Goal: Information Seeking & Learning: Get advice/opinions

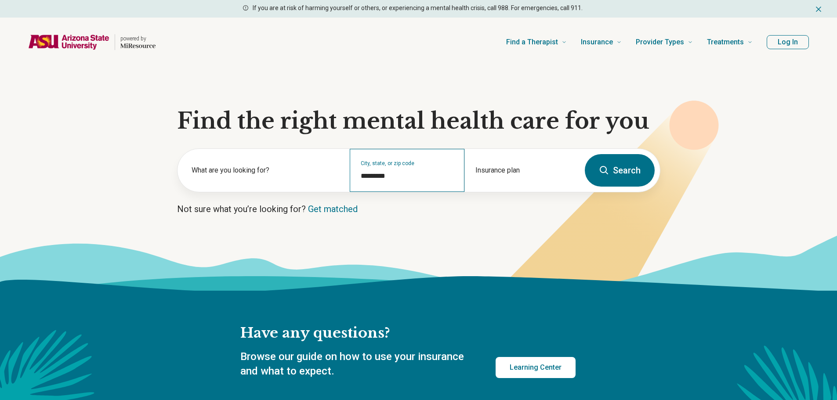
type input "*********"
click at [390, 180] on input "*********" at bounding box center [407, 176] width 93 height 11
click at [604, 171] on icon at bounding box center [604, 170] width 11 height 11
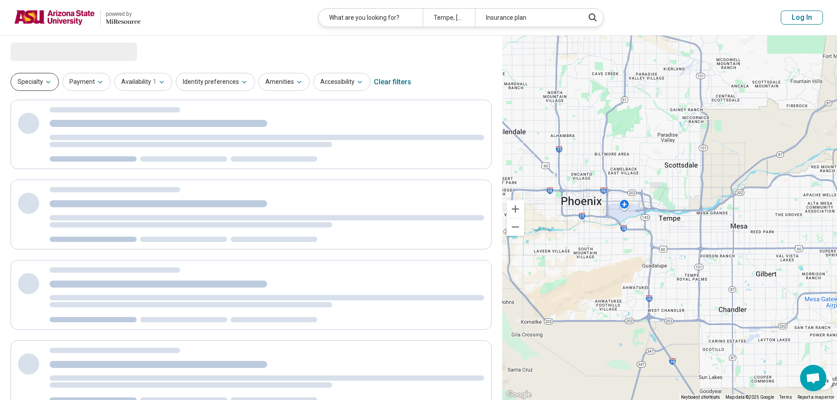
click at [38, 79] on button "Specialty" at bounding box center [35, 82] width 48 height 18
select select "***"
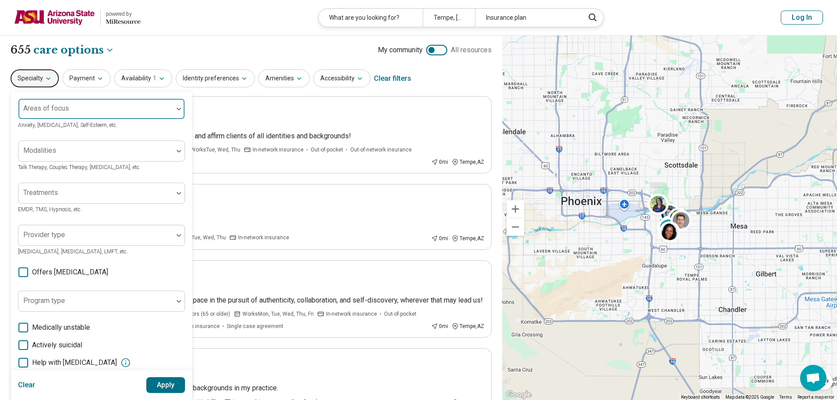
click at [59, 107] on div "Areas of focus" at bounding box center [101, 108] width 167 height 21
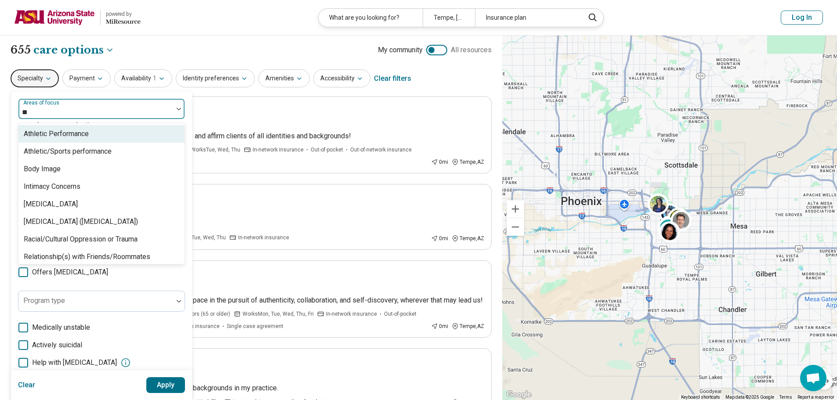
type input "*"
type input "**"
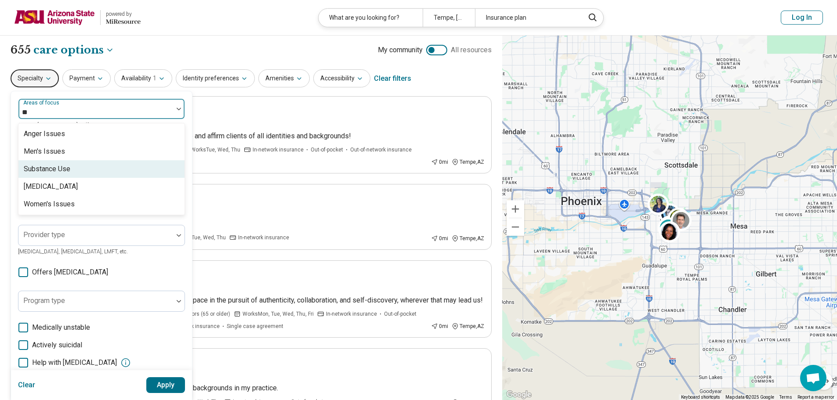
click at [92, 171] on div "Substance Use" at bounding box center [101, 169] width 166 height 18
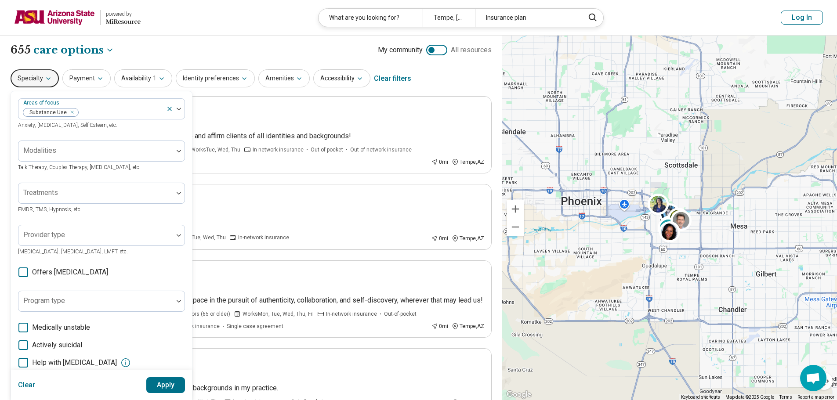
click at [166, 388] on button "Apply" at bounding box center [165, 386] width 39 height 16
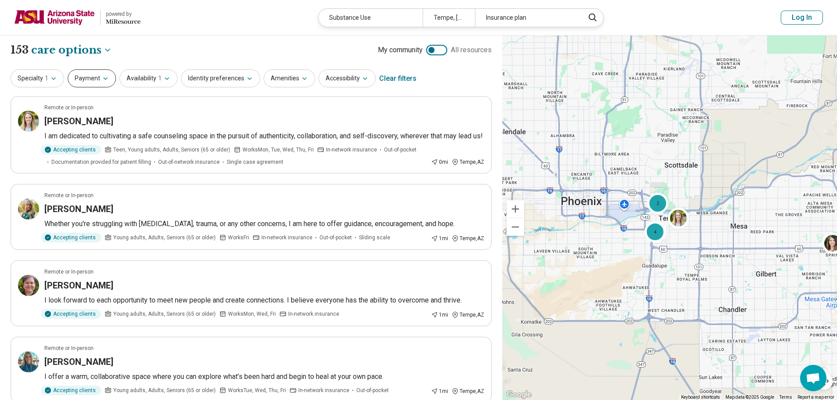
click at [100, 73] on button "Payment" at bounding box center [92, 78] width 48 height 18
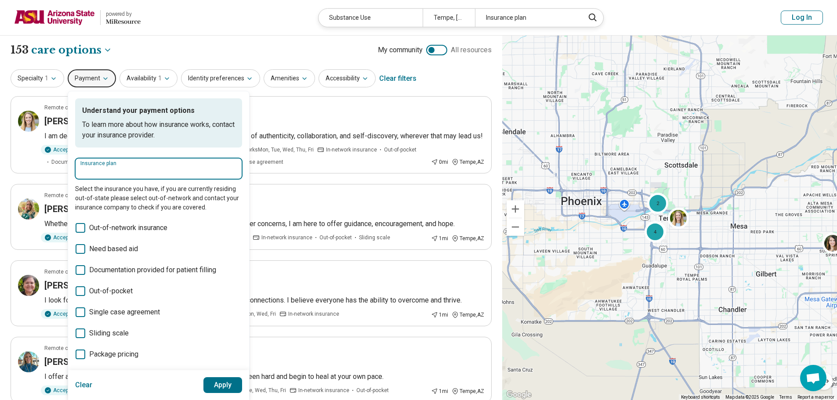
click at [136, 167] on input "Insurance plan" at bounding box center [158, 172] width 156 height 11
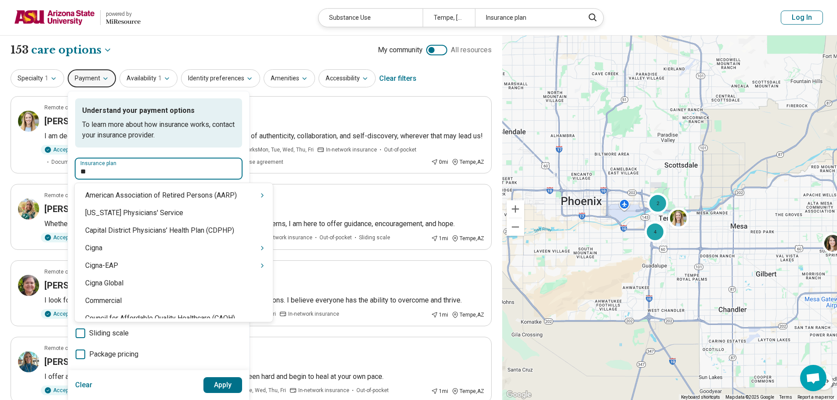
type input "***"
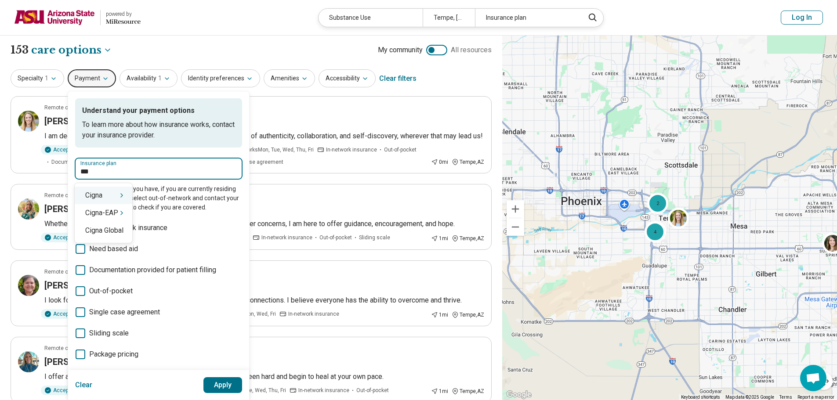
click at [108, 196] on div "Cigna" at bounding box center [104, 196] width 58 height 18
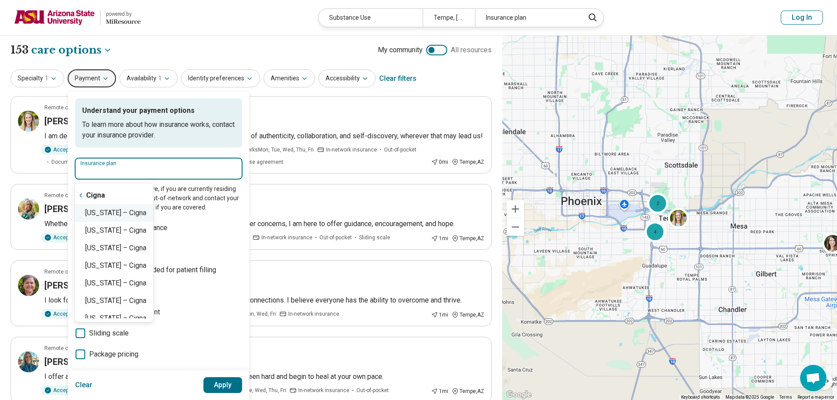
click at [128, 212] on div "Arizona – Cigna" at bounding box center [114, 213] width 79 height 18
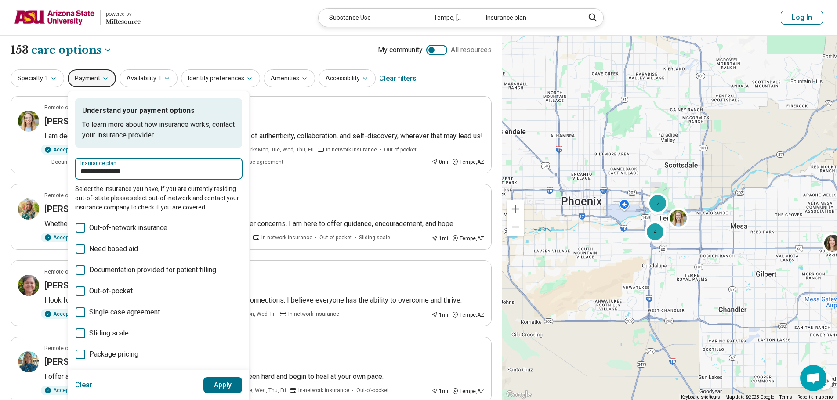
type input "**********"
click at [235, 380] on button "Apply" at bounding box center [223, 386] width 39 height 16
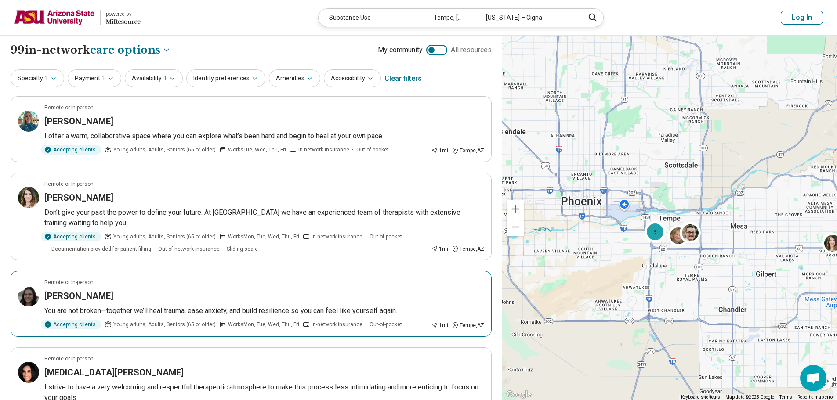
click at [225, 288] on article "Remote or In-person Isabel Jaurequi-Maestas You are not broken—together we’ll h…" at bounding box center [251, 304] width 481 height 66
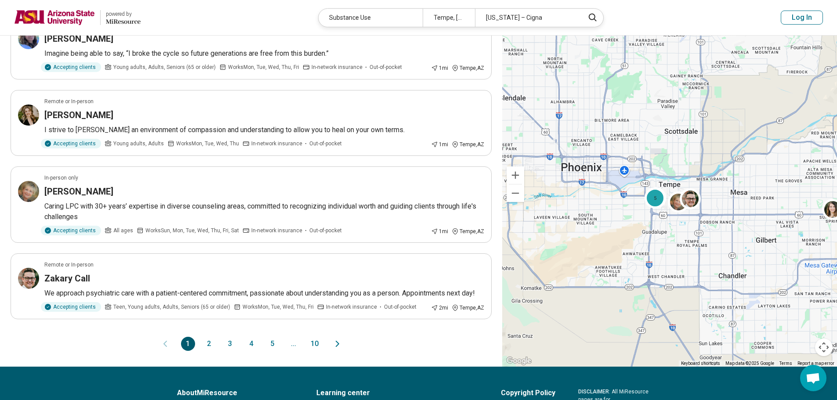
scroll to position [615, 0]
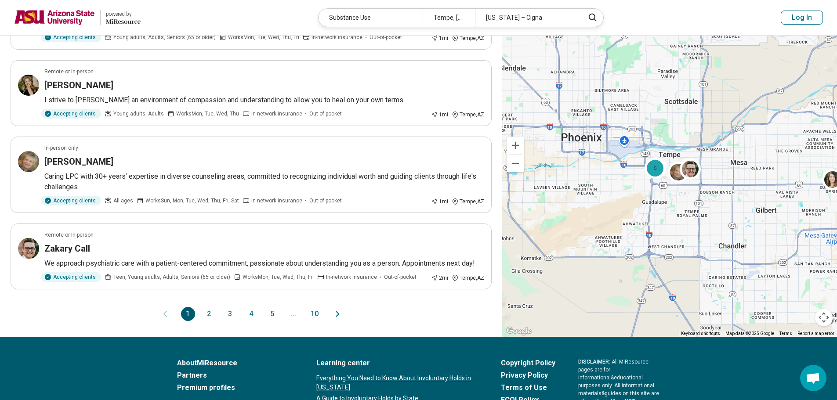
click at [211, 309] on button "2" at bounding box center [209, 314] width 14 height 14
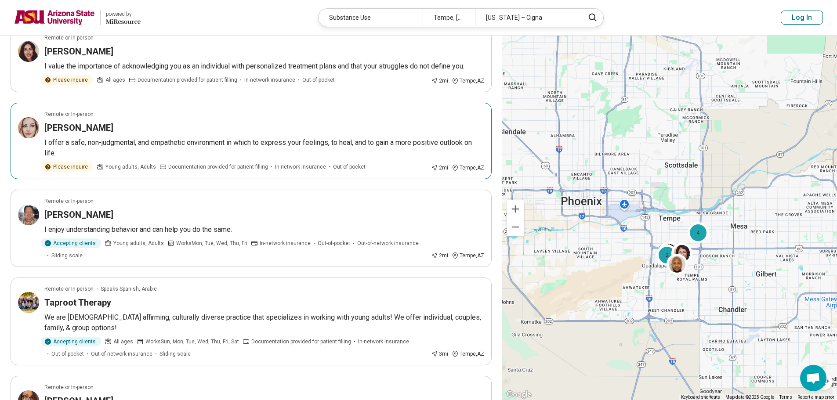
scroll to position [352, 0]
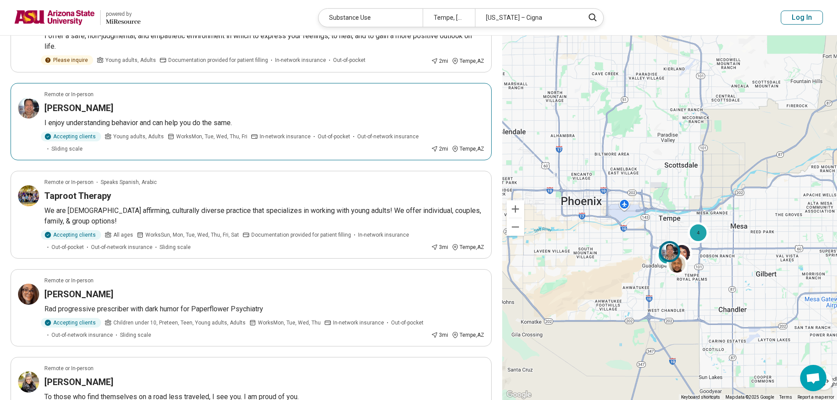
click at [29, 116] on img at bounding box center [28, 108] width 21 height 21
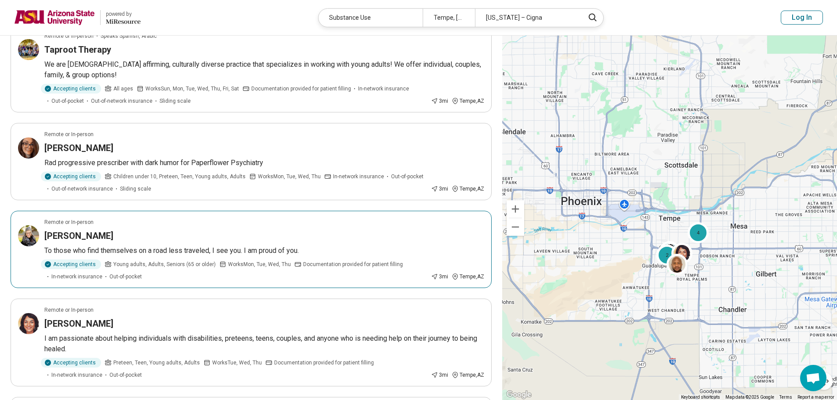
scroll to position [659, 0]
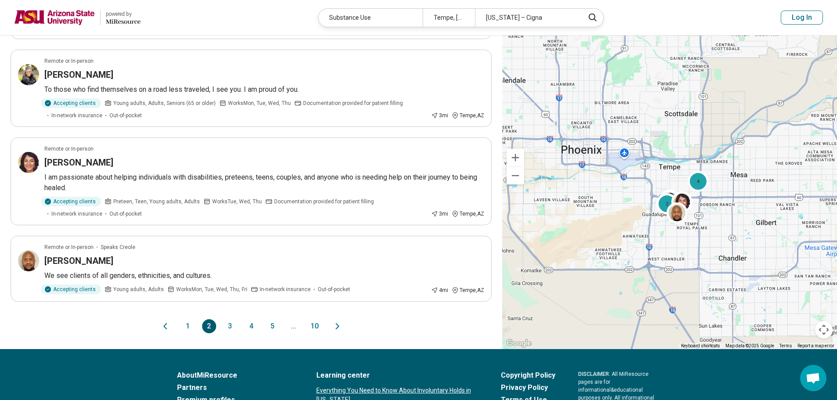
click at [228, 326] on button "3" at bounding box center [230, 327] width 14 height 14
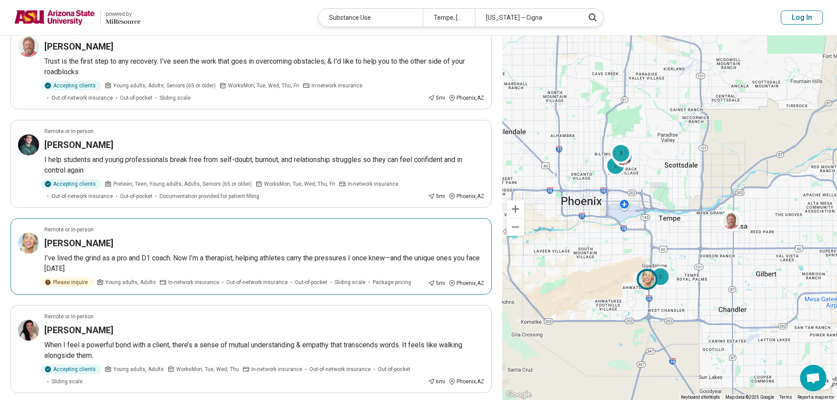
scroll to position [352, 0]
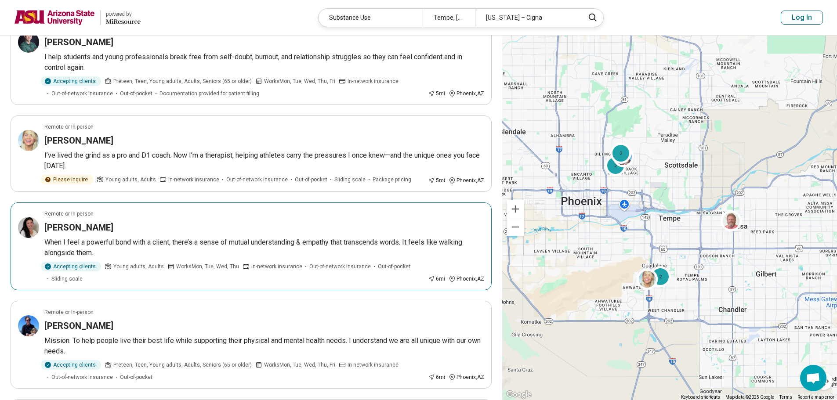
click at [17, 230] on article "Remote or In-person Nicole Rogers When I feel a powerful bond with a client, th…" at bounding box center [251, 247] width 481 height 88
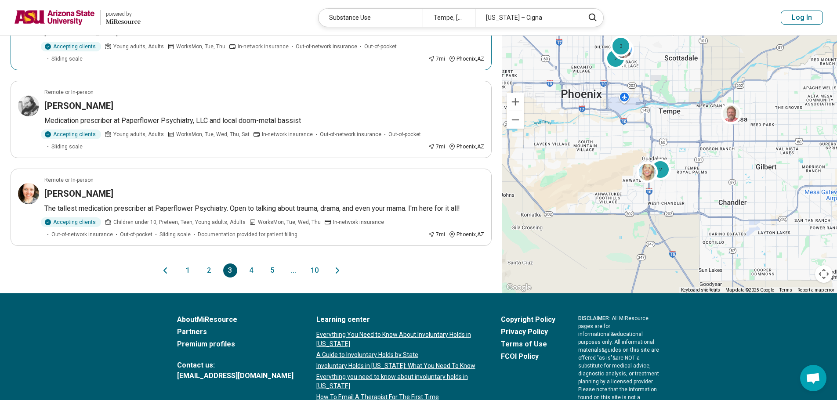
scroll to position [791, 0]
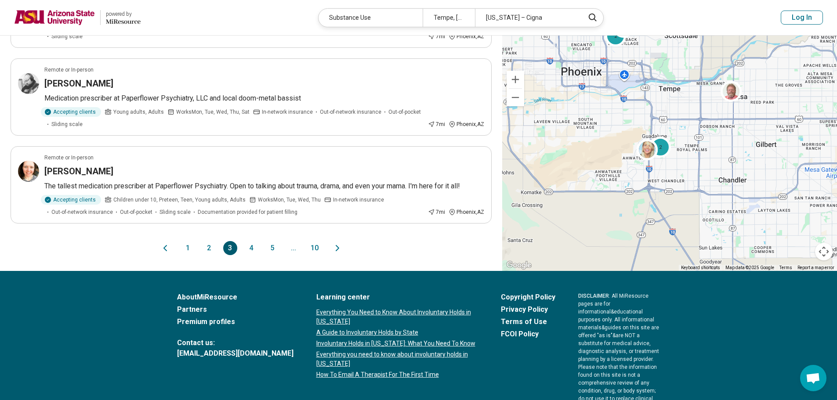
click at [189, 241] on button "1" at bounding box center [188, 248] width 14 height 14
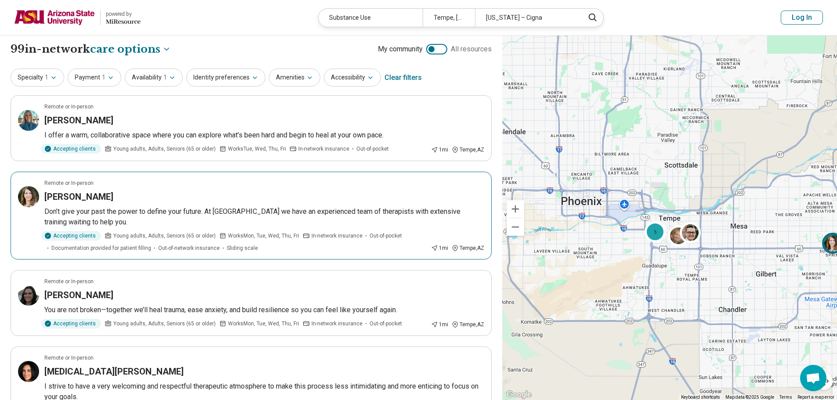
scroll to position [0, 0]
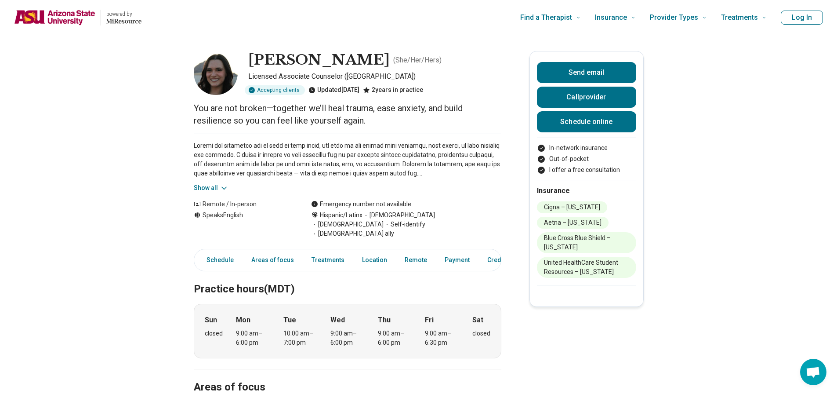
click at [214, 189] on button "Show all" at bounding box center [211, 187] width 35 height 9
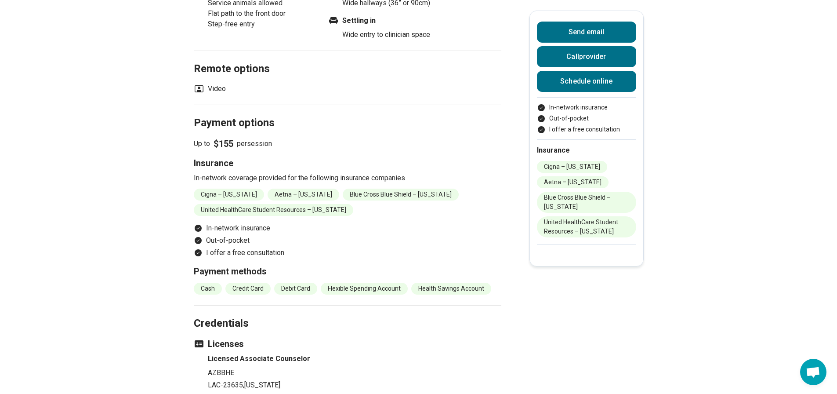
scroll to position [1011, 0]
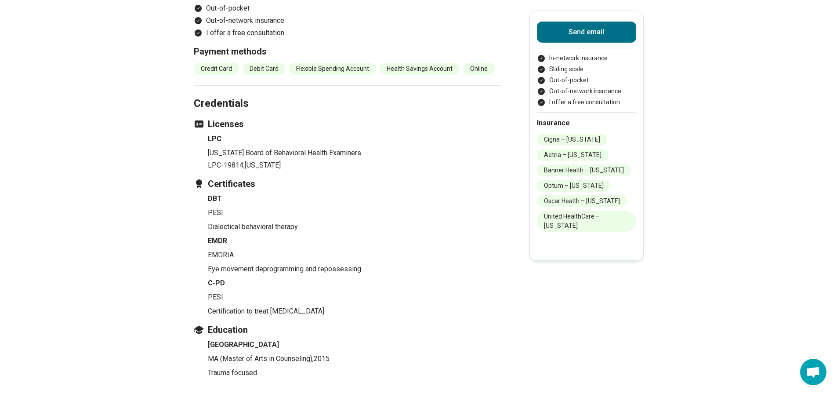
scroll to position [1099, 0]
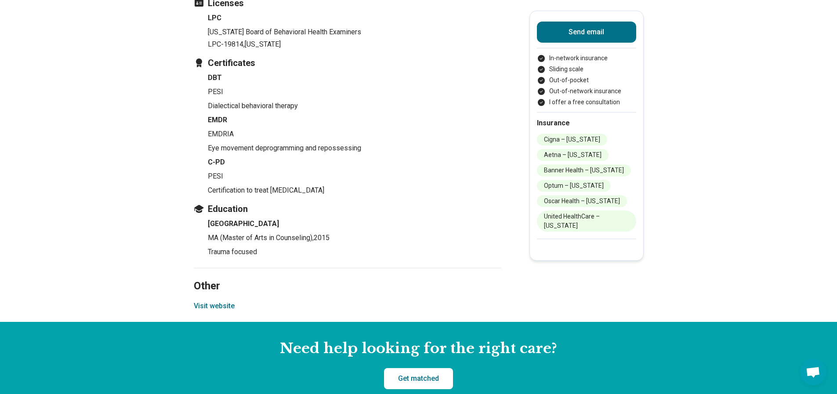
click at [229, 305] on button "Visit website" at bounding box center [214, 306] width 41 height 11
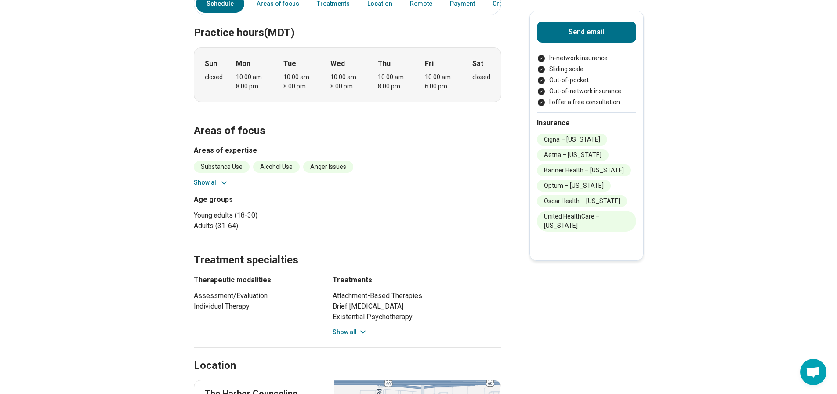
scroll to position [220, 0]
click at [216, 180] on button "Show all" at bounding box center [211, 182] width 35 height 9
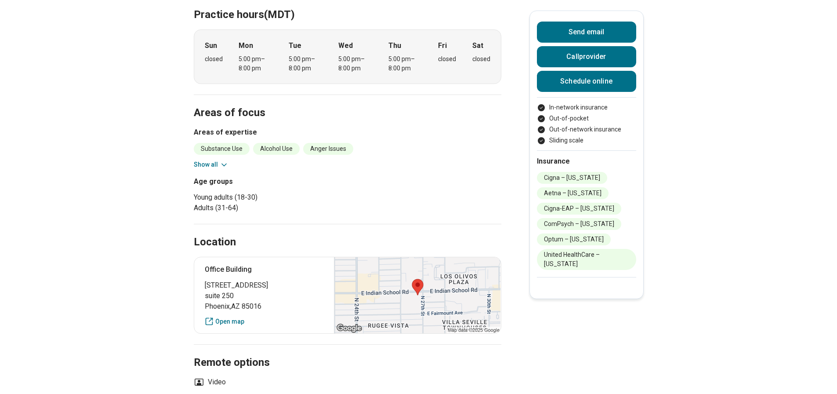
scroll to position [220, 0]
